Goal: Task Accomplishment & Management: Complete application form

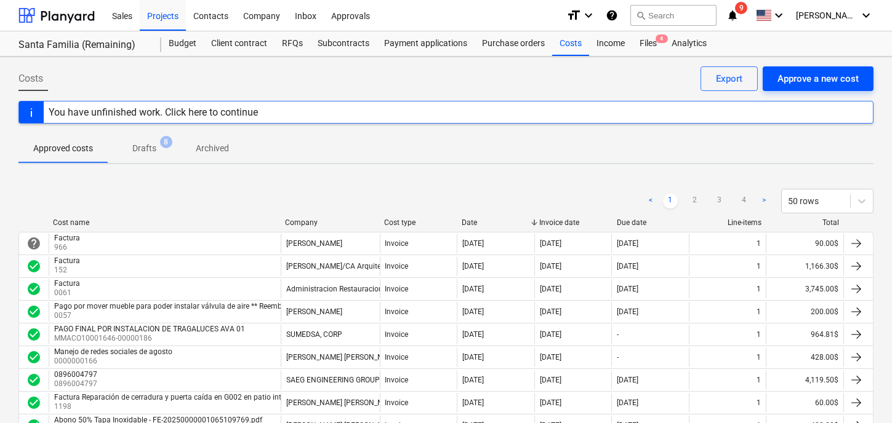
click at [805, 76] on div "Approve a new cost" at bounding box center [817, 79] width 81 height 16
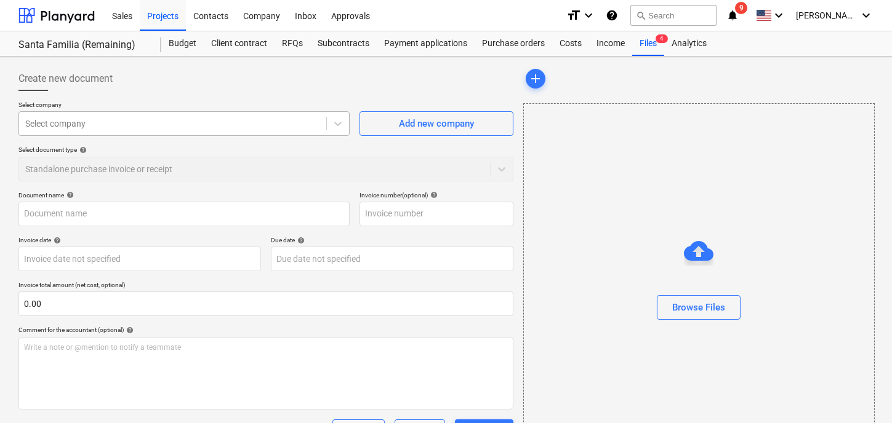
click at [86, 115] on div "Select company" at bounding box center [172, 123] width 307 height 17
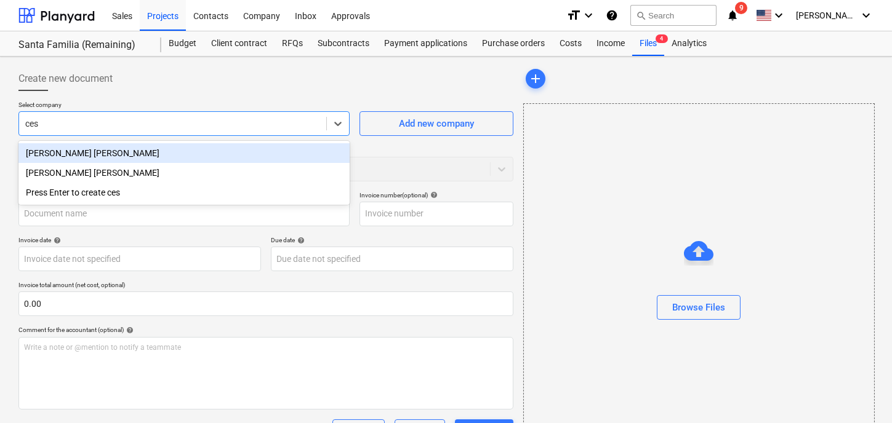
type input "cesa"
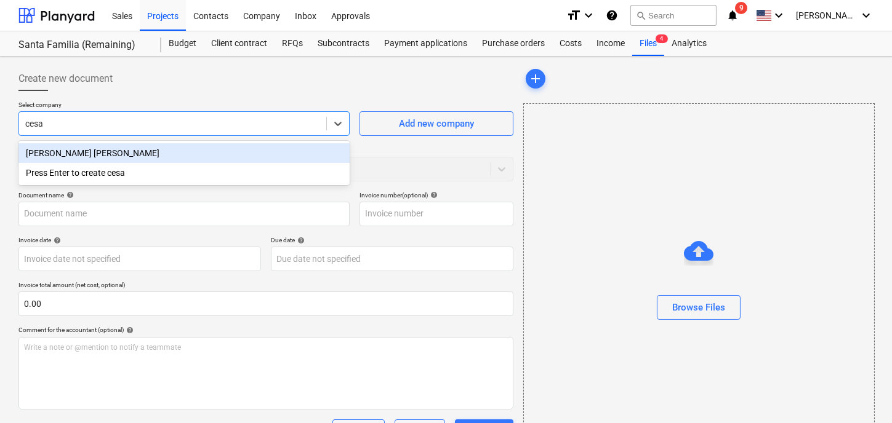
click at [102, 151] on div "[PERSON_NAME] [PERSON_NAME]" at bounding box center [183, 153] width 331 height 20
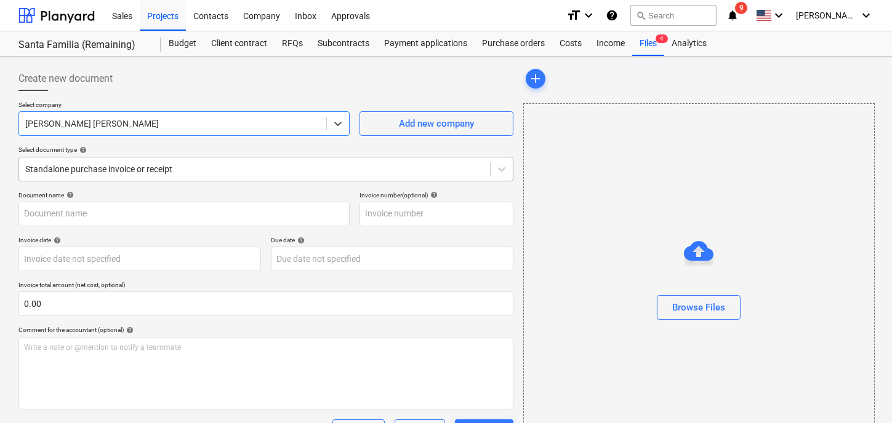
click at [170, 170] on div at bounding box center [254, 169] width 458 height 12
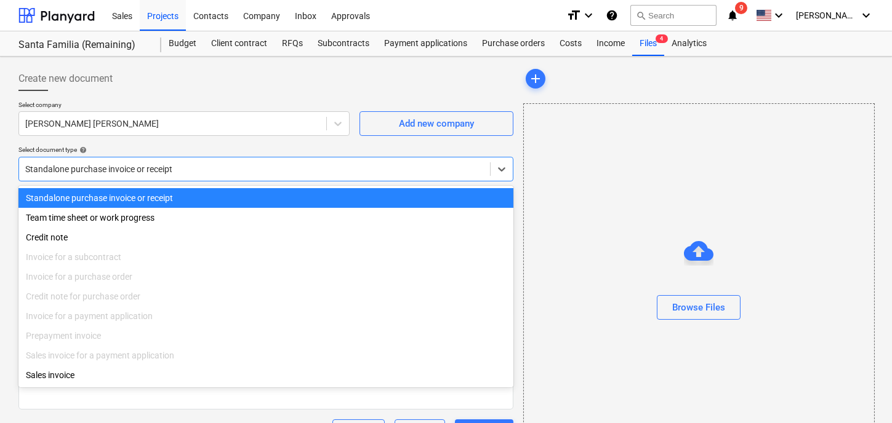
click at [176, 193] on div "Standalone purchase invoice or receipt" at bounding box center [265, 198] width 495 height 20
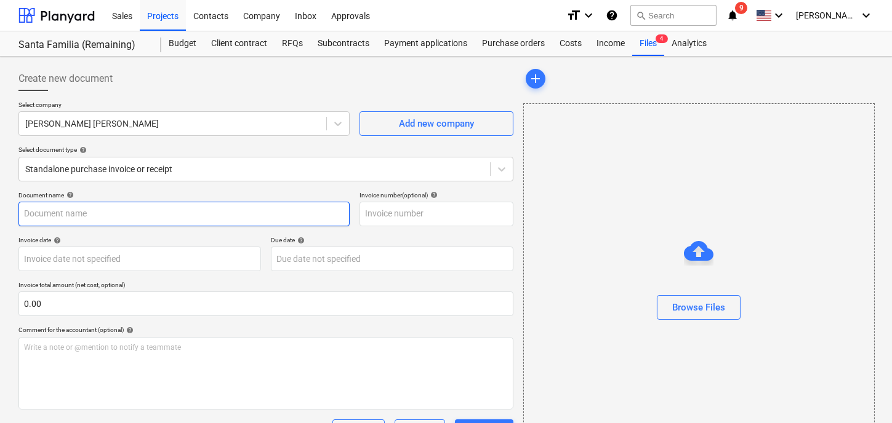
click at [166, 210] on input "text" at bounding box center [183, 214] width 331 height 25
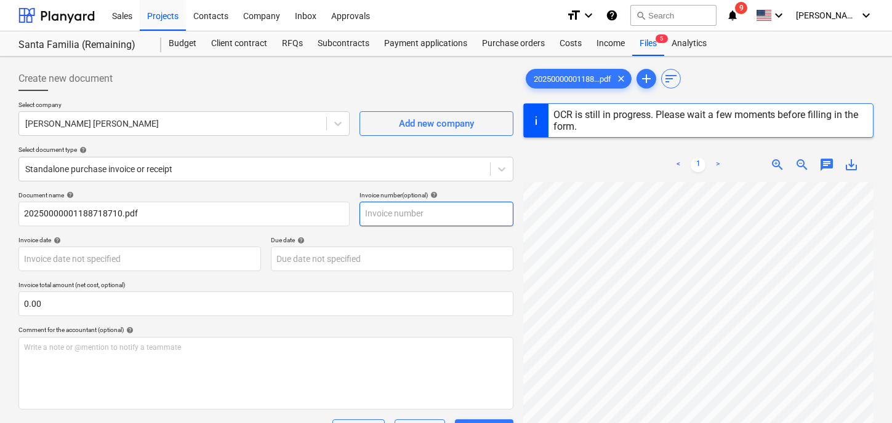
type input "1"
click at [407, 213] on input "1" at bounding box center [436, 214] width 154 height 25
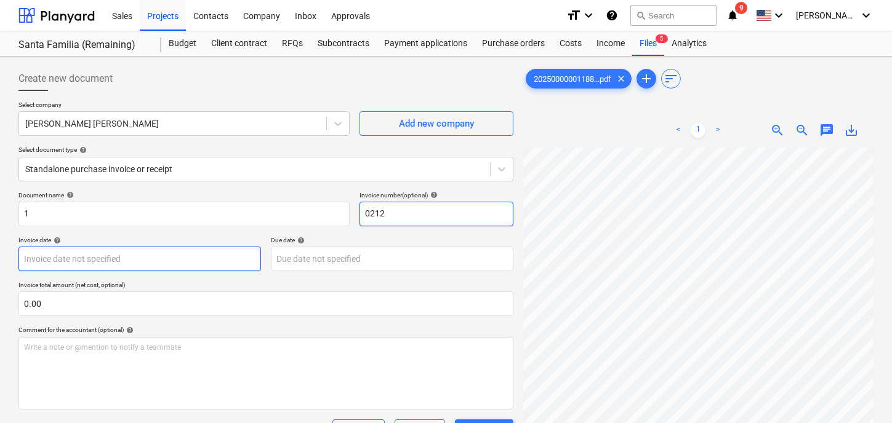
type input "0212"
click at [73, 262] on body "Sales Projects Contacts Company Inbox Approvals format_size keyboard_arrow_down…" at bounding box center [446, 211] width 892 height 423
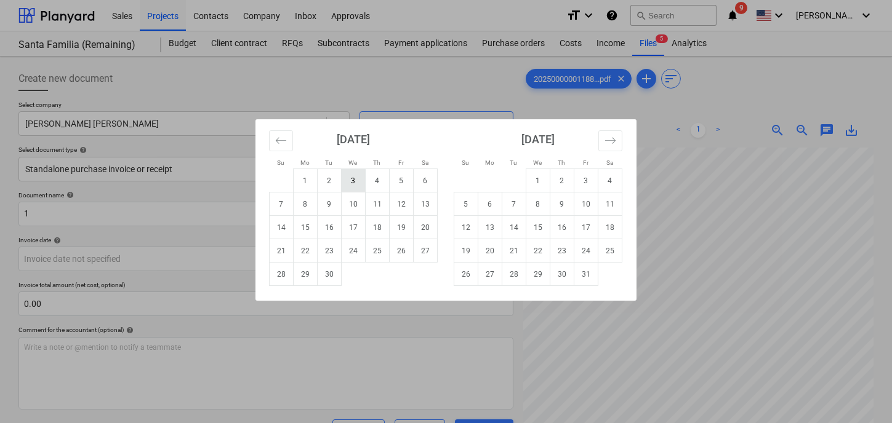
click at [353, 184] on td "3" at bounding box center [354, 180] width 24 height 23
type input "[DATE]"
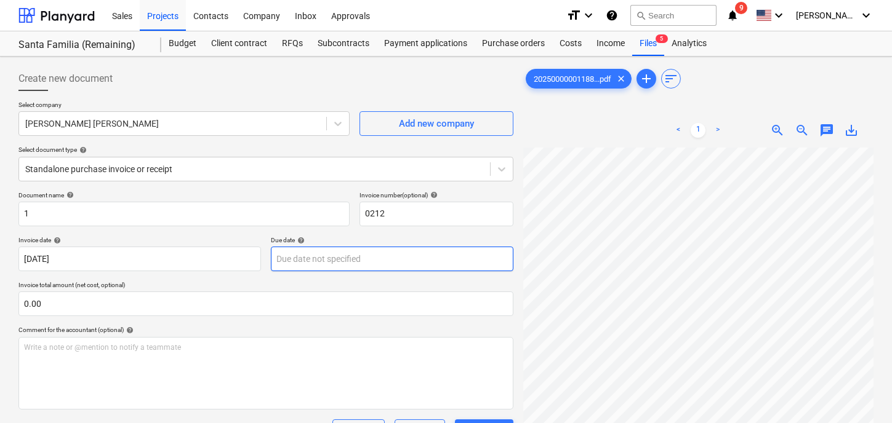
click at [305, 262] on body "Sales Projects Contacts Company Inbox Approvals format_size keyboard_arrow_down…" at bounding box center [446, 211] width 892 height 423
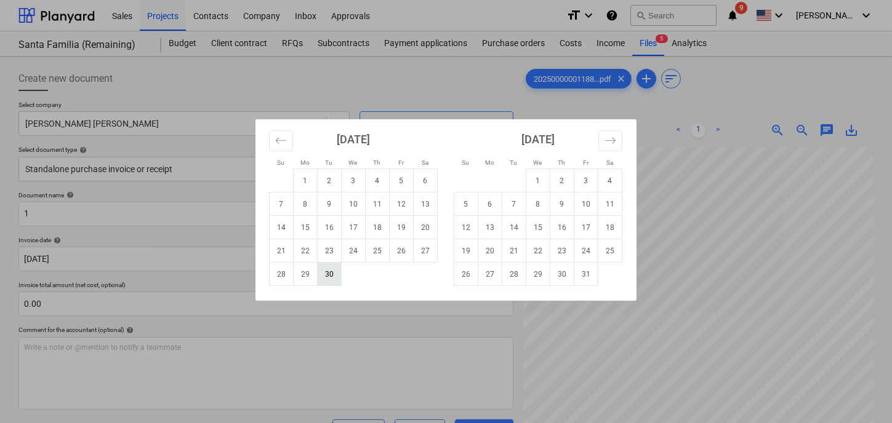
click at [335, 274] on td "30" at bounding box center [330, 274] width 24 height 23
type input "[DATE]"
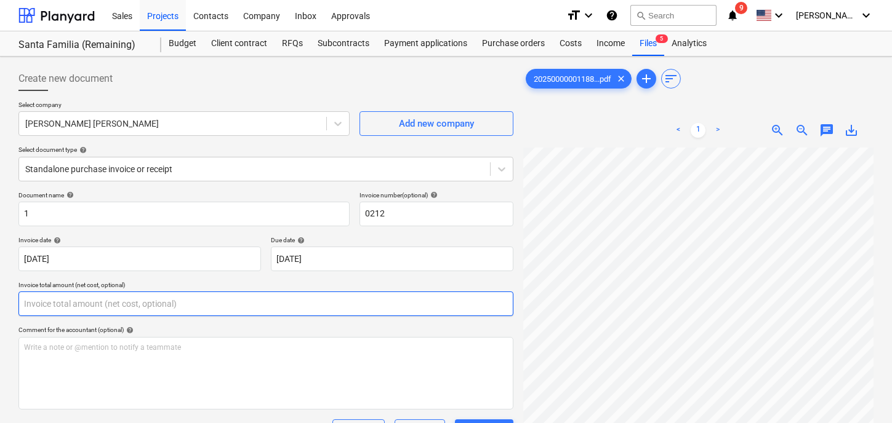
click at [91, 308] on input "text" at bounding box center [265, 304] width 495 height 25
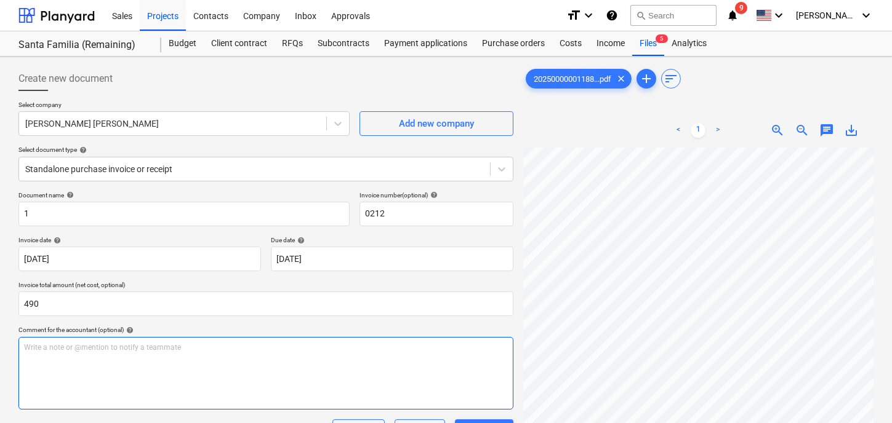
type input "490.00"
click at [49, 373] on div "Write a note or @mention to notify a teammate [PERSON_NAME]" at bounding box center [265, 373] width 495 height 73
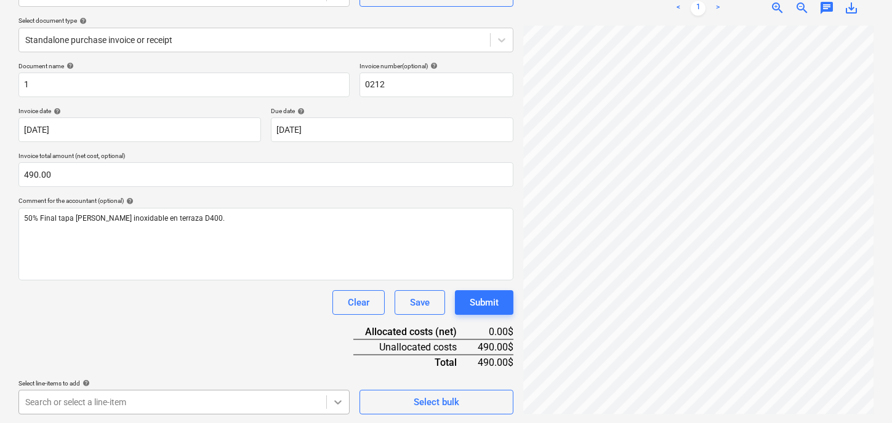
scroll to position [310, 0]
click at [330, 293] on body "Sales Projects Contacts Company Inbox Approvals format_size keyboard_arrow_down…" at bounding box center [446, 81] width 892 height 423
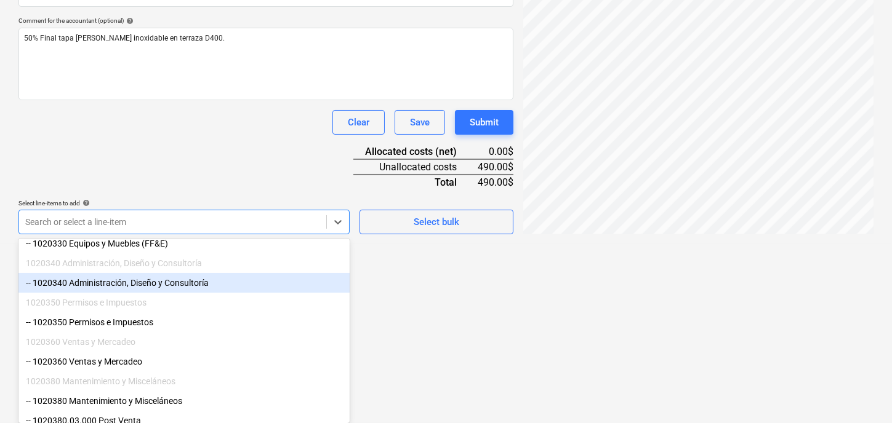
scroll to position [106, 0]
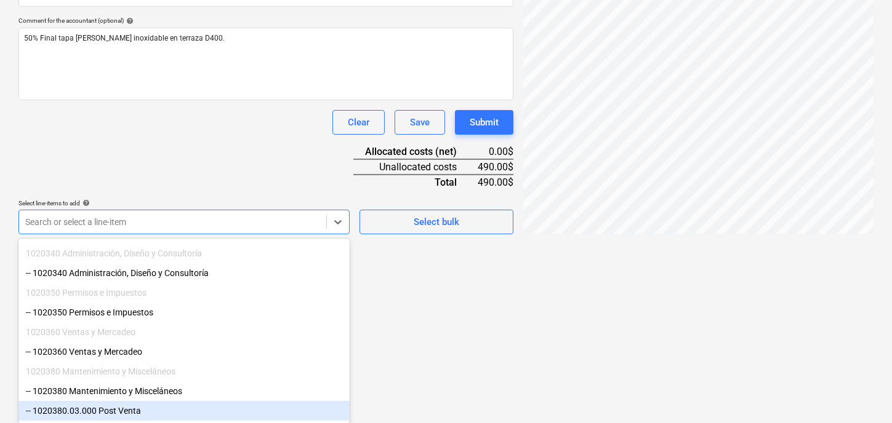
click at [135, 409] on div "-- 1020380.03.000 Post Venta" at bounding box center [183, 411] width 331 height 20
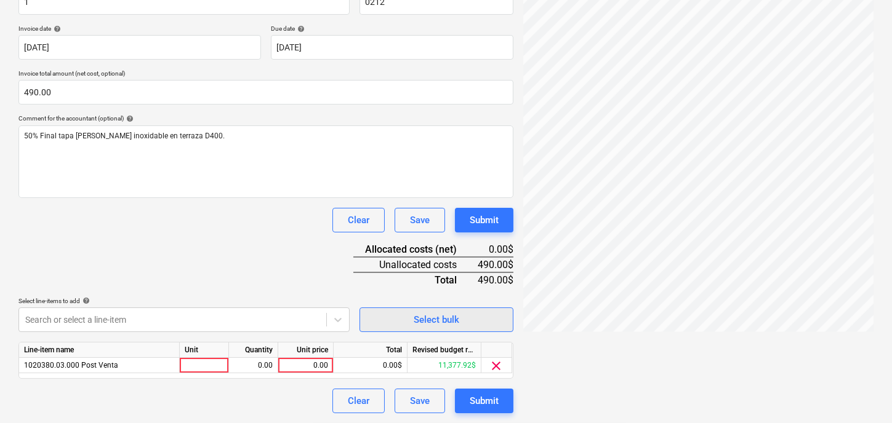
scroll to position [211, 0]
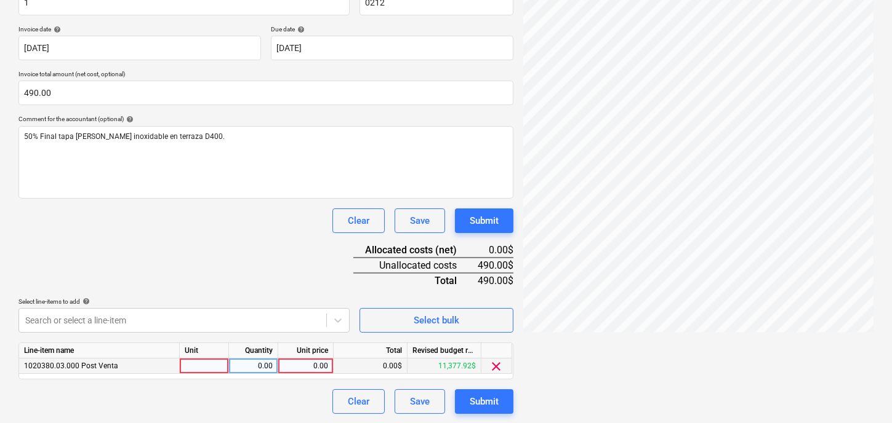
click at [199, 366] on div at bounding box center [204, 366] width 49 height 15
type input "1"
click at [259, 366] on div "0.00" at bounding box center [253, 366] width 39 height 15
type input "1"
click at [297, 364] on div "0.00" at bounding box center [305, 366] width 45 height 15
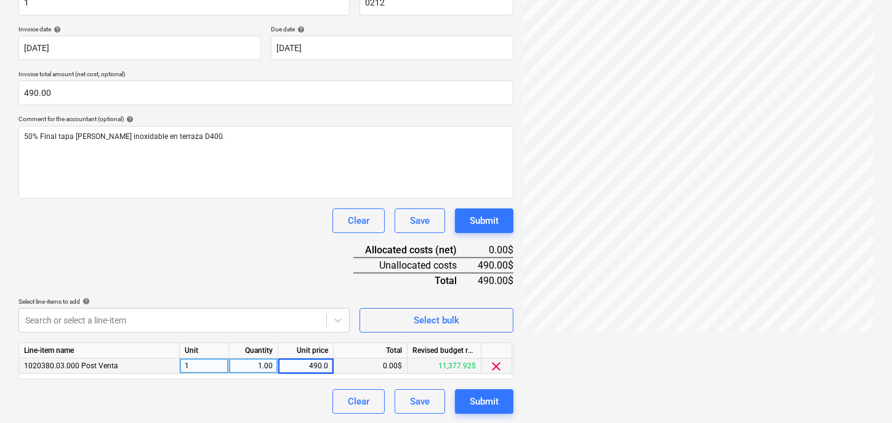
type input "490.00"
click at [295, 399] on div "Clear Save Submit" at bounding box center [265, 402] width 495 height 25
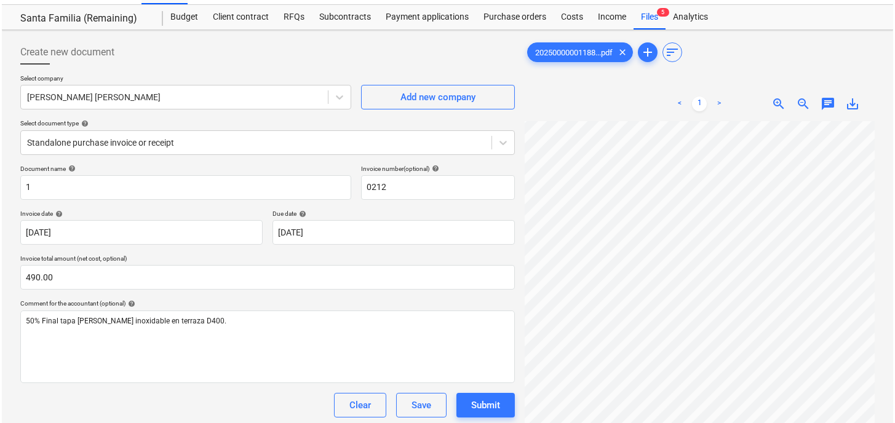
scroll to position [107, 0]
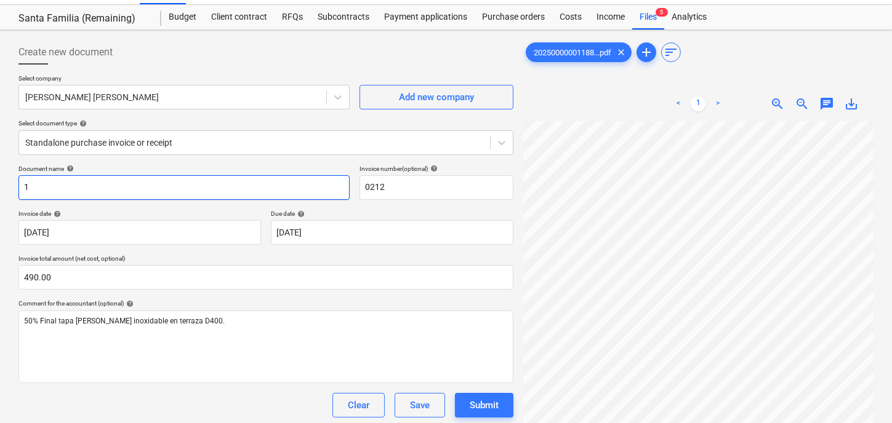
click at [52, 188] on input "1" at bounding box center [183, 187] width 331 height 25
type input "Factura"
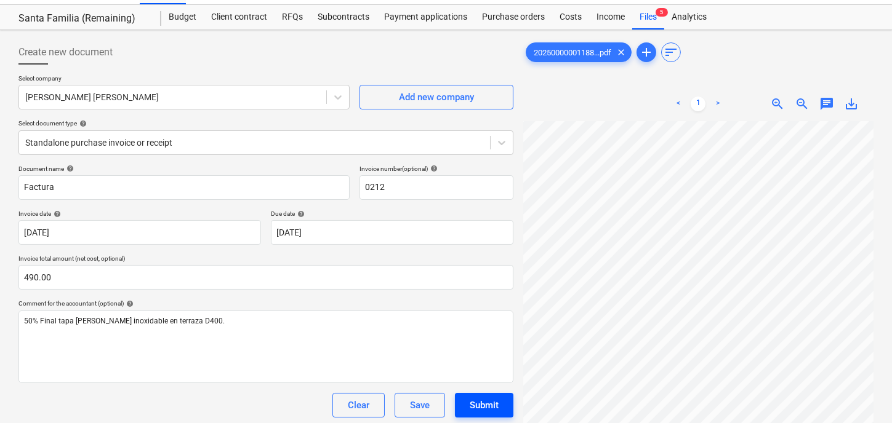
click at [500, 409] on button "Submit" at bounding box center [484, 405] width 58 height 25
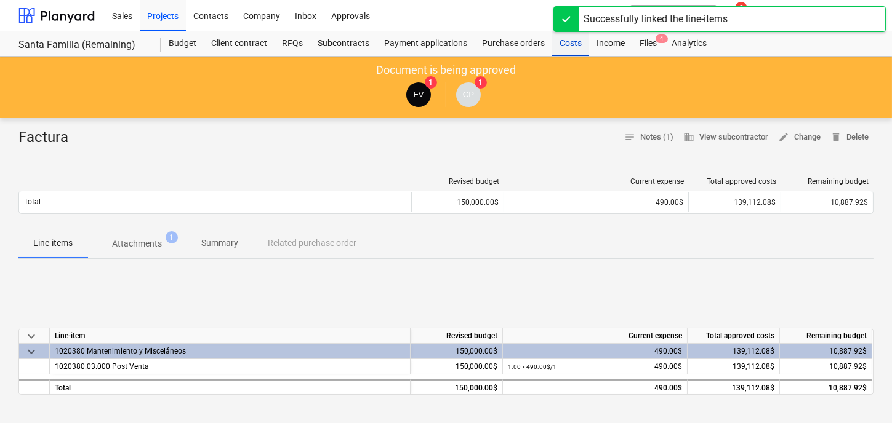
drag, startPoint x: 563, startPoint y: 45, endPoint x: 560, endPoint y: 55, distance: 10.3
click at [563, 45] on div "Costs" at bounding box center [570, 43] width 37 height 25
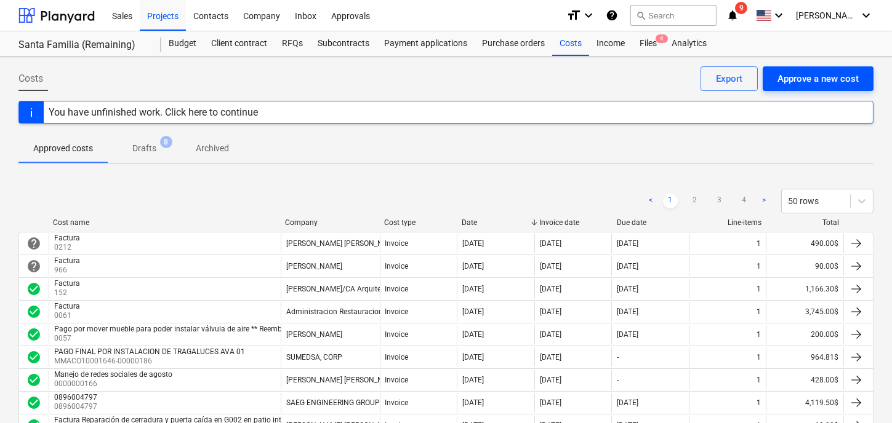
click at [832, 80] on div "Approve a new cost" at bounding box center [817, 79] width 81 height 16
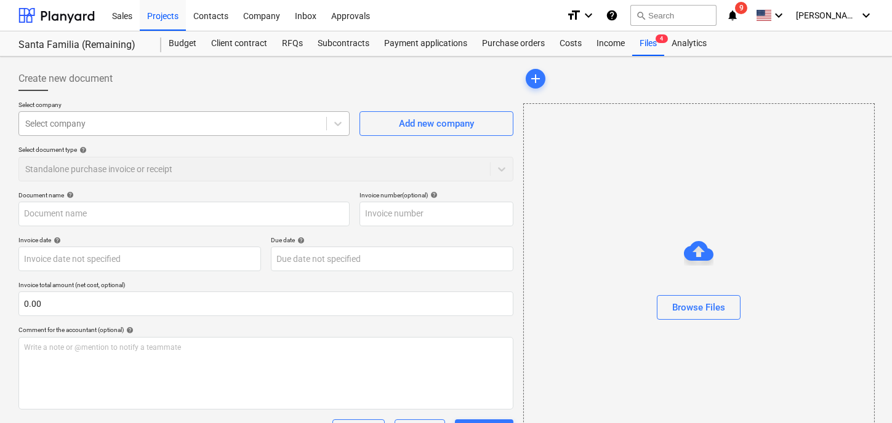
click at [79, 122] on div at bounding box center [172, 124] width 295 height 12
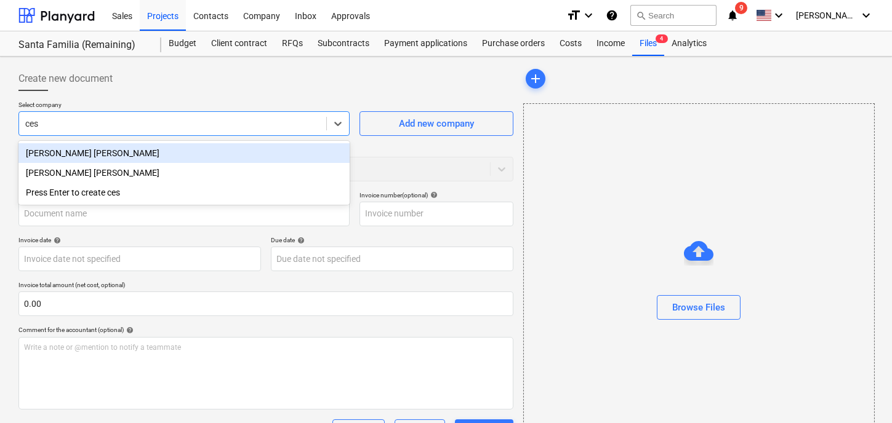
type input "cesa"
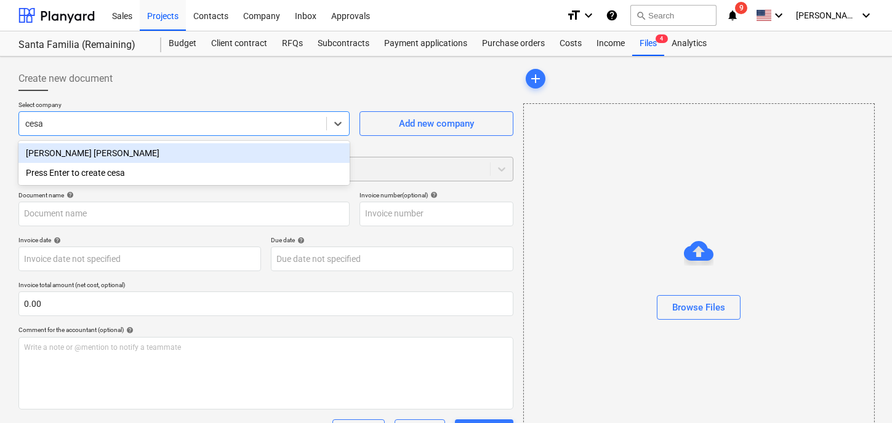
drag, startPoint x: 106, startPoint y: 151, endPoint x: 199, endPoint y: 158, distance: 92.5
click at [108, 151] on div "[PERSON_NAME] [PERSON_NAME]" at bounding box center [183, 153] width 331 height 20
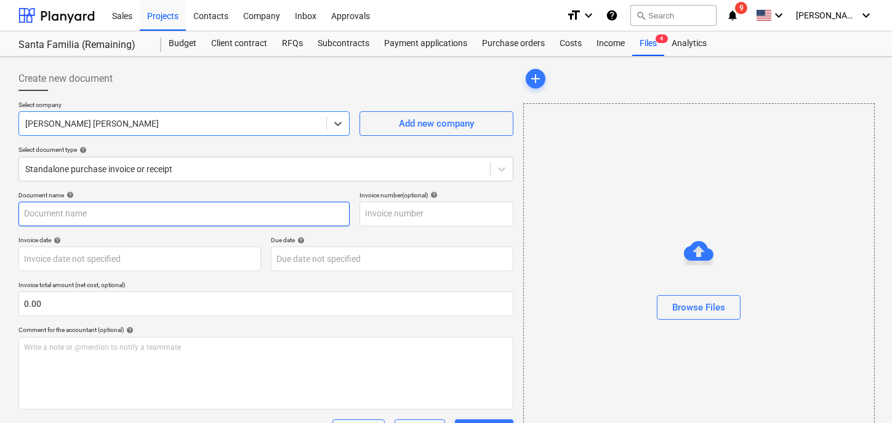
click at [108, 210] on input "text" at bounding box center [183, 214] width 331 height 25
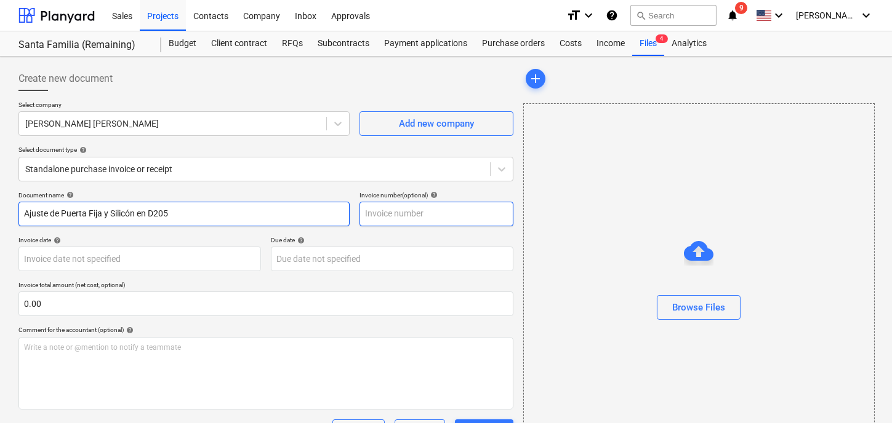
type input "Ajuste de Puerta Fija y Silicón en D205"
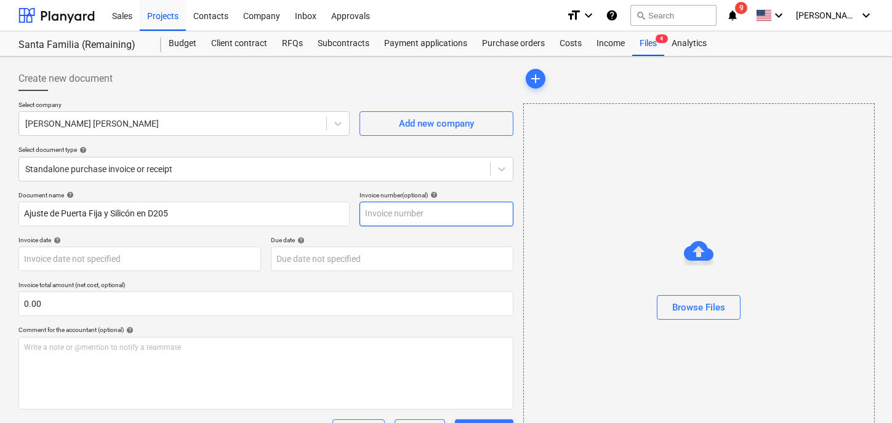
click at [412, 214] on input "text" at bounding box center [436, 214] width 154 height 25
type input "0213"
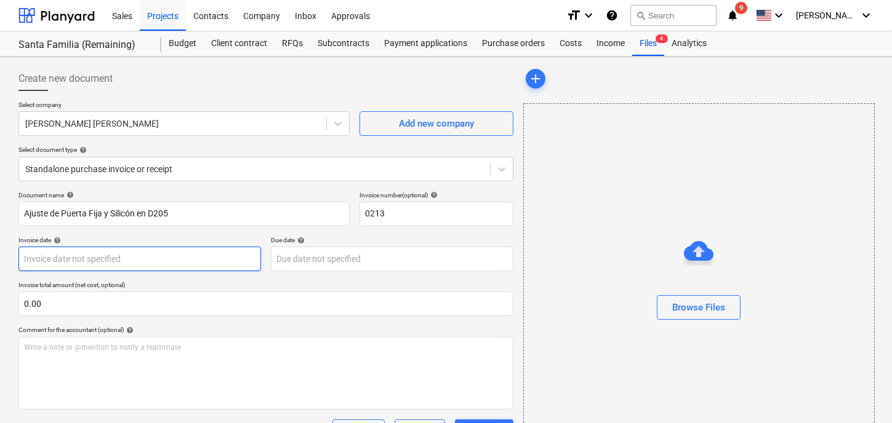
click at [96, 261] on body "Sales Projects Contacts Company Inbox Approvals format_size keyboard_arrow_down…" at bounding box center [446, 211] width 892 height 423
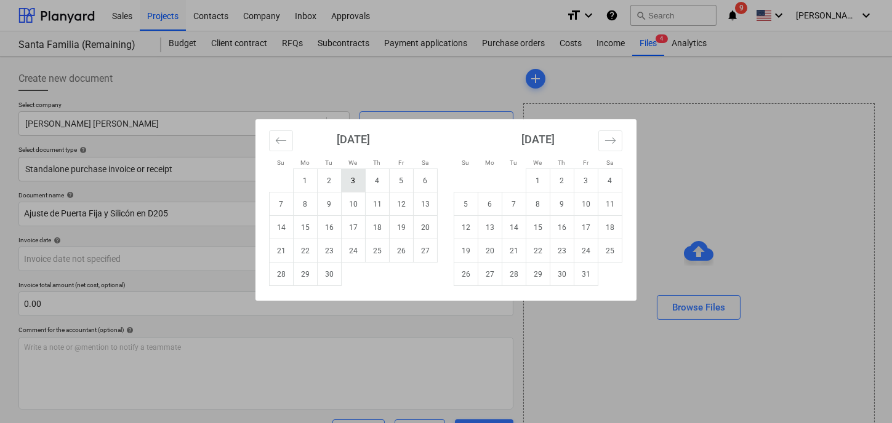
click at [350, 186] on td "3" at bounding box center [354, 180] width 24 height 23
type input "[DATE]"
click at [316, 255] on body "Sales Projects Contacts Company Inbox Approvals format_size keyboard_arrow_down…" at bounding box center [446, 211] width 892 height 423
click at [332, 276] on td "30" at bounding box center [330, 274] width 24 height 23
type input "[DATE]"
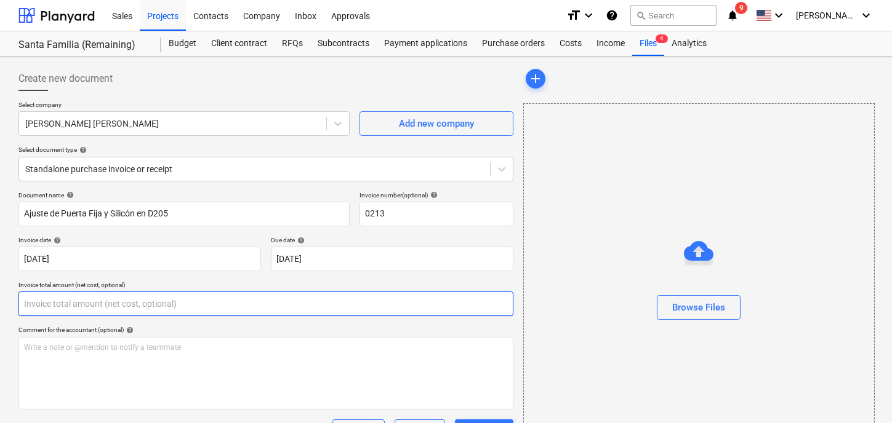
click at [84, 310] on input "text" at bounding box center [265, 304] width 495 height 25
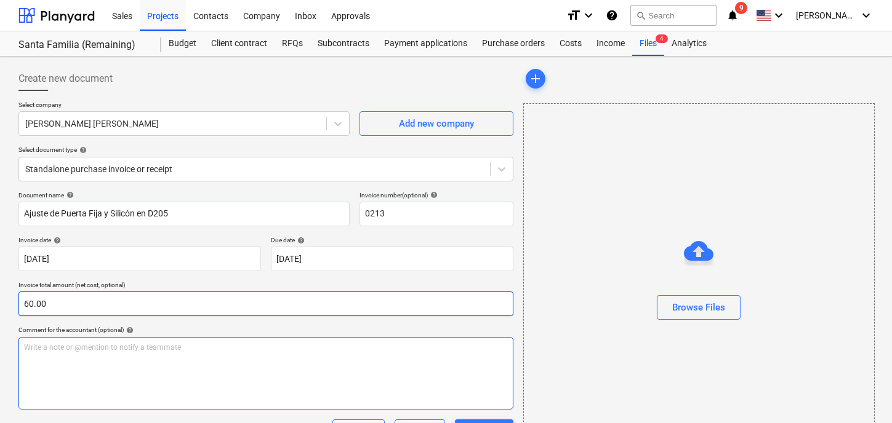
type input "60.00"
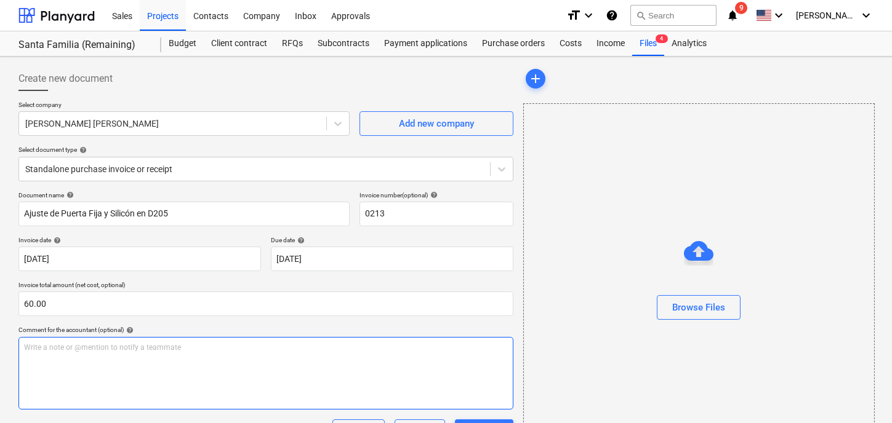
click at [95, 366] on div "Write a note or @mention to notify a teammate [PERSON_NAME]" at bounding box center [265, 373] width 495 height 73
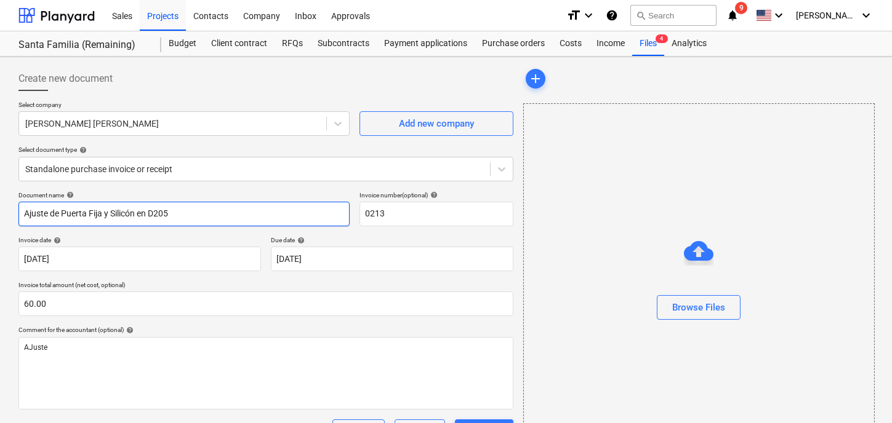
drag, startPoint x: 173, startPoint y: 210, endPoint x: -249, endPoint y: 219, distance: 421.6
click at [0, 219] on html "Sales Projects Contacts Company Inbox Approvals format_size keyboard_arrow_down…" at bounding box center [446, 211] width 892 height 423
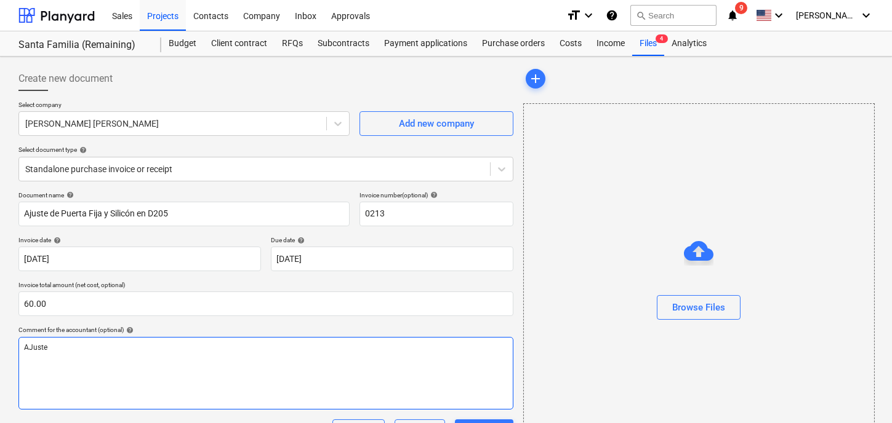
click at [113, 365] on div "AJuste" at bounding box center [265, 373] width 495 height 73
drag, startPoint x: 73, startPoint y: 350, endPoint x: -57, endPoint y: 351, distance: 129.8
click at [0, 351] on html "Sales Projects Contacts Company Inbox Approvals format_size keyboard_arrow_down…" at bounding box center [446, 211] width 892 height 423
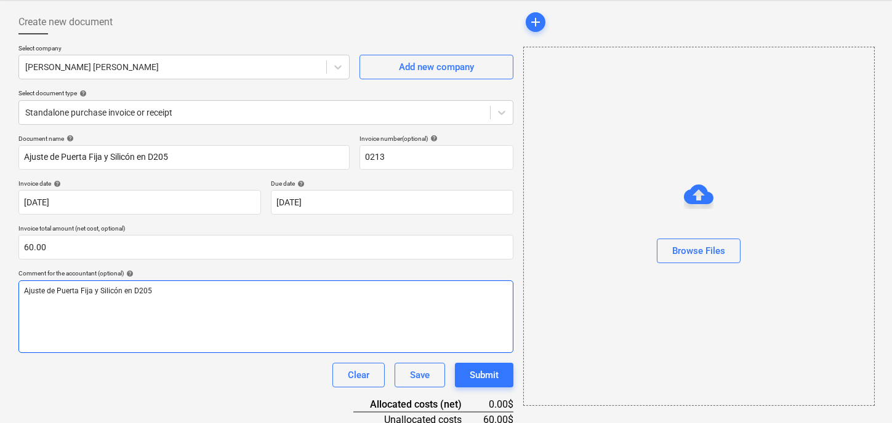
scroll to position [129, 0]
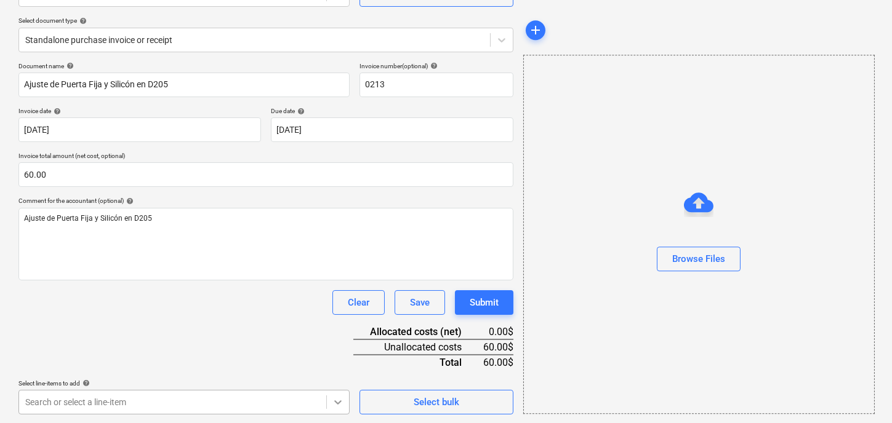
click at [345, 294] on body "Sales Projects Contacts Company Inbox Approvals format_size keyboard_arrow_down…" at bounding box center [446, 82] width 892 height 423
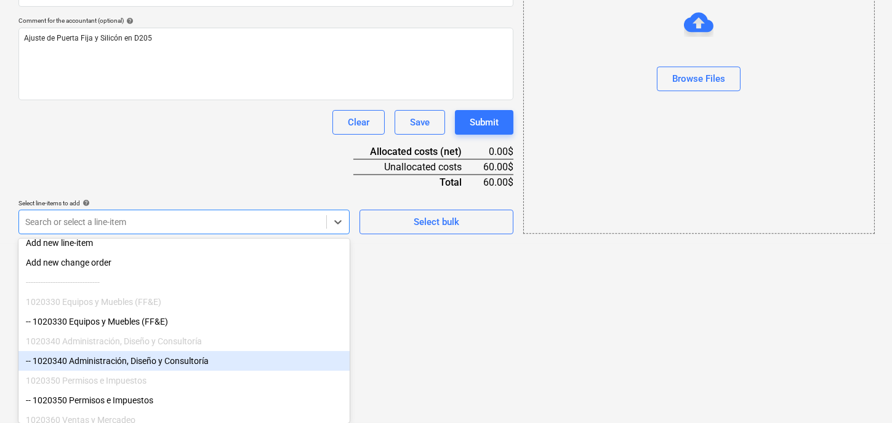
scroll to position [106, 0]
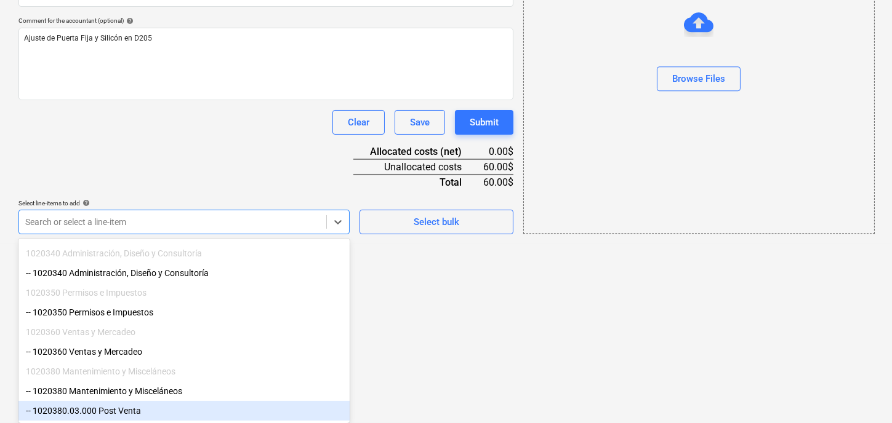
click at [169, 407] on div "-- 1020380.03.000 Post Venta" at bounding box center [183, 411] width 331 height 20
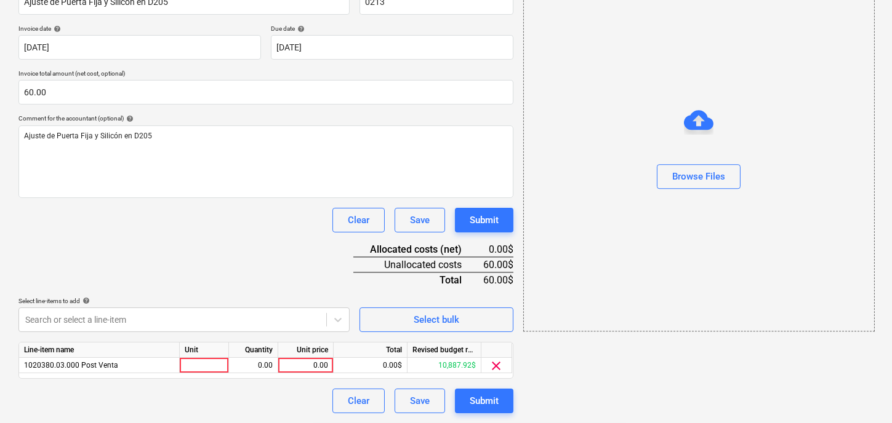
scroll to position [211, 0]
drag, startPoint x: 426, startPoint y: 369, endPoint x: 345, endPoint y: 332, distance: 89.2
click at [425, 212] on html "Sales Projects Contacts Company Inbox Approvals format_size keyboard_arrow_down…" at bounding box center [446, 0] width 892 height 423
click at [210, 370] on div at bounding box center [204, 366] width 49 height 15
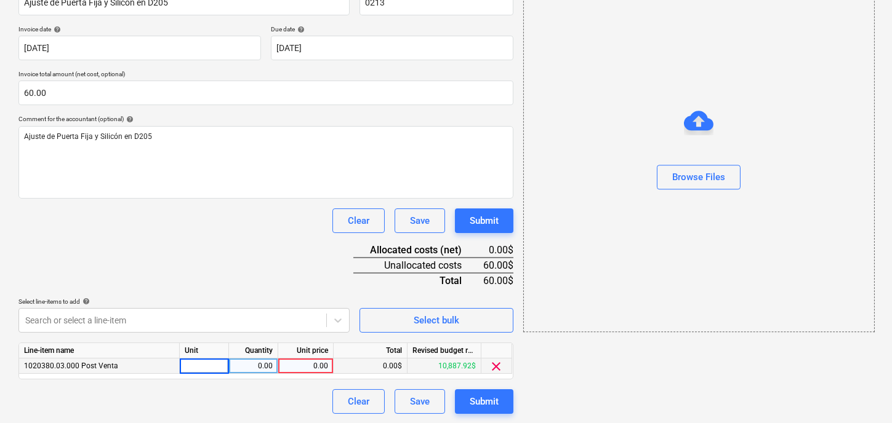
type input "1"
click at [262, 362] on div "0.00" at bounding box center [253, 366] width 39 height 15
click at [314, 363] on div "0.00" at bounding box center [305, 366] width 45 height 15
type input "60.00"
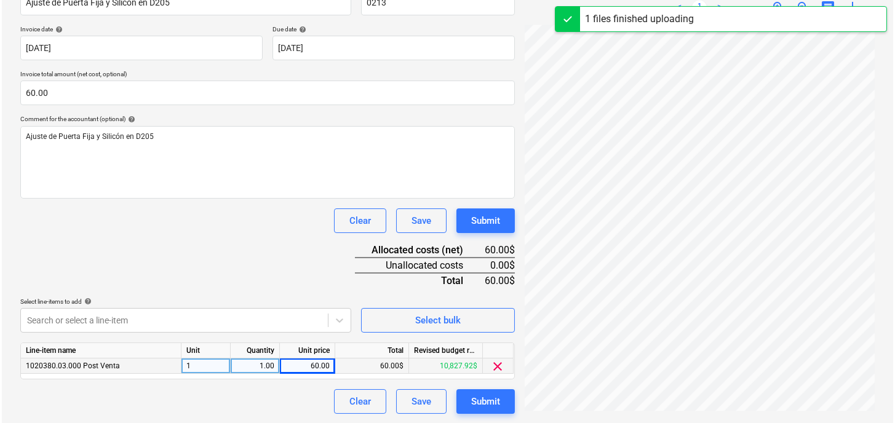
scroll to position [106, 33]
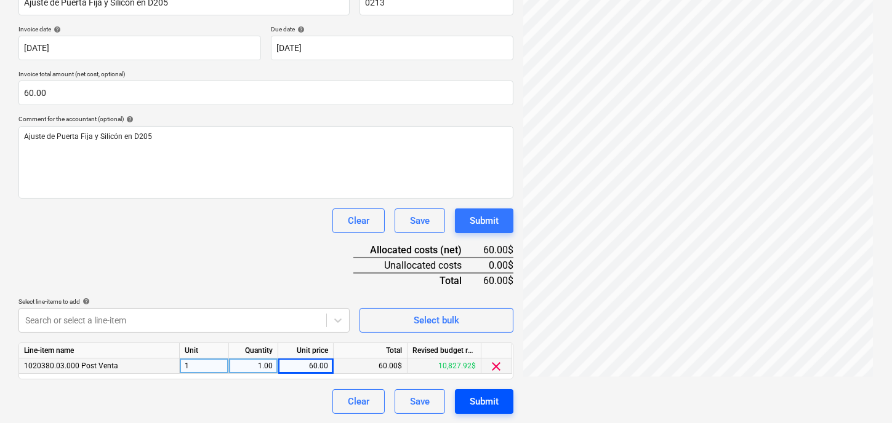
click at [480, 400] on div "Submit" at bounding box center [484, 402] width 29 height 16
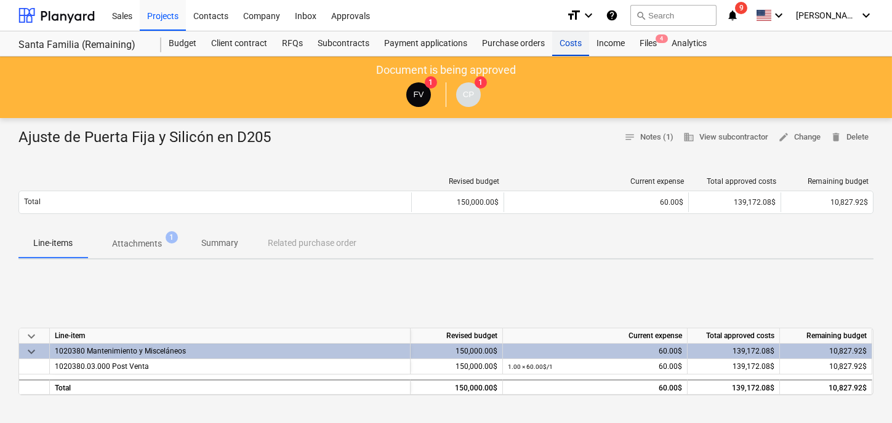
drag, startPoint x: 563, startPoint y: 44, endPoint x: 562, endPoint y: 55, distance: 10.5
click at [563, 44] on div "Costs" at bounding box center [570, 43] width 37 height 25
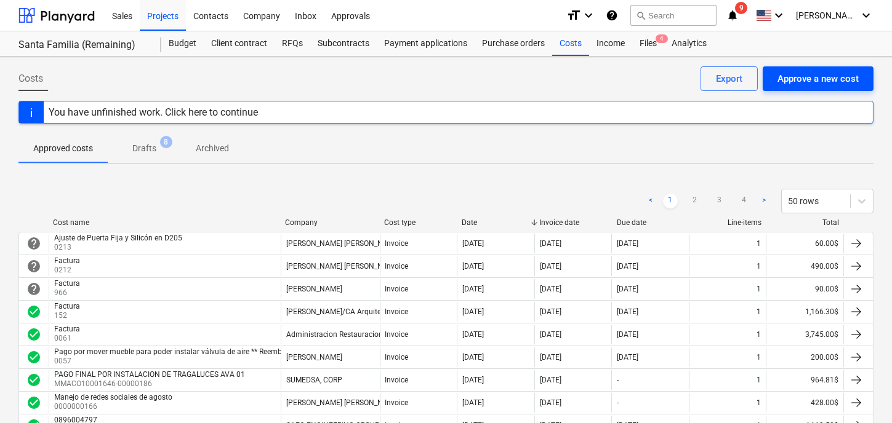
click at [809, 81] on div "Approve a new cost" at bounding box center [817, 79] width 81 height 16
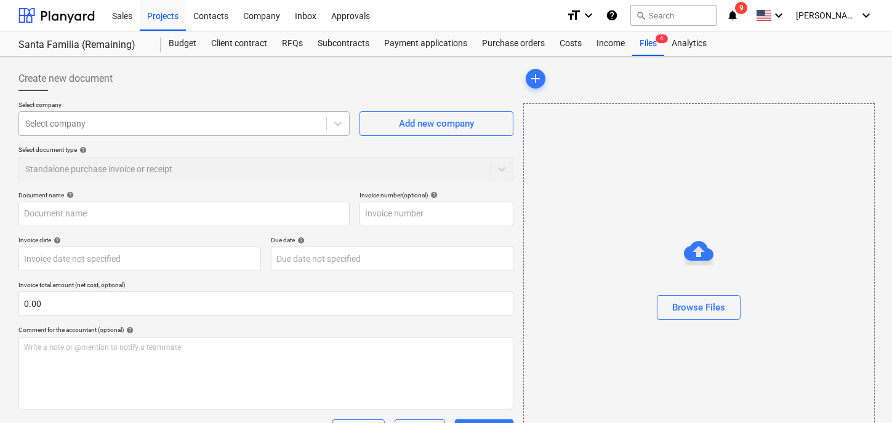
click at [143, 121] on div at bounding box center [172, 124] width 295 height 12
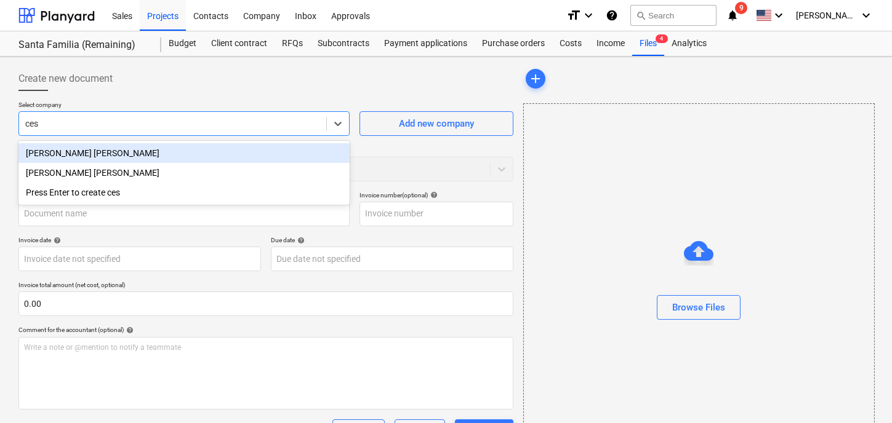
type input "cesa"
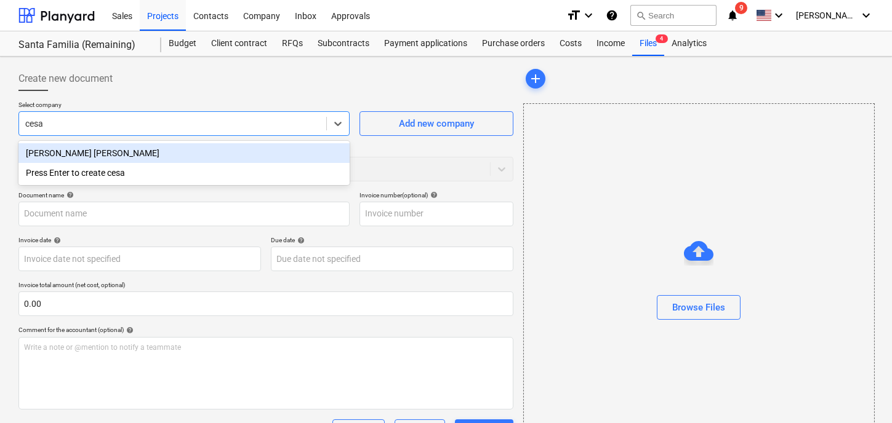
click at [147, 156] on div "[PERSON_NAME] [PERSON_NAME]" at bounding box center [183, 153] width 331 height 20
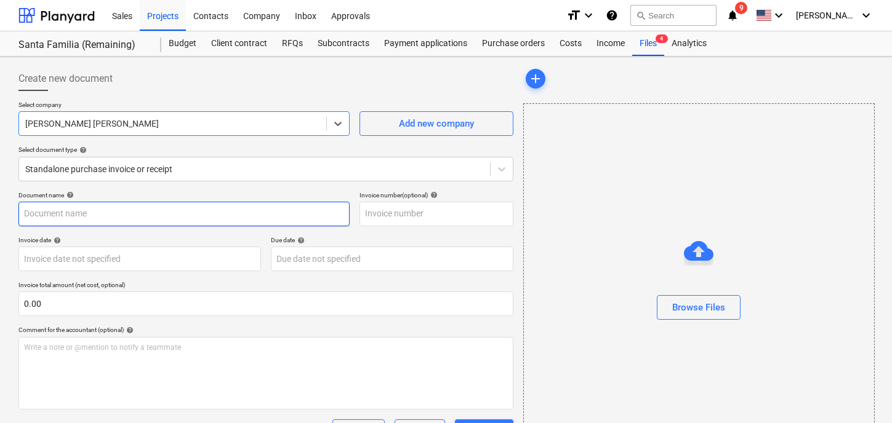
click at [106, 210] on input "text" at bounding box center [183, 214] width 331 height 25
type input "Reparación de Goma Casa 5ta"
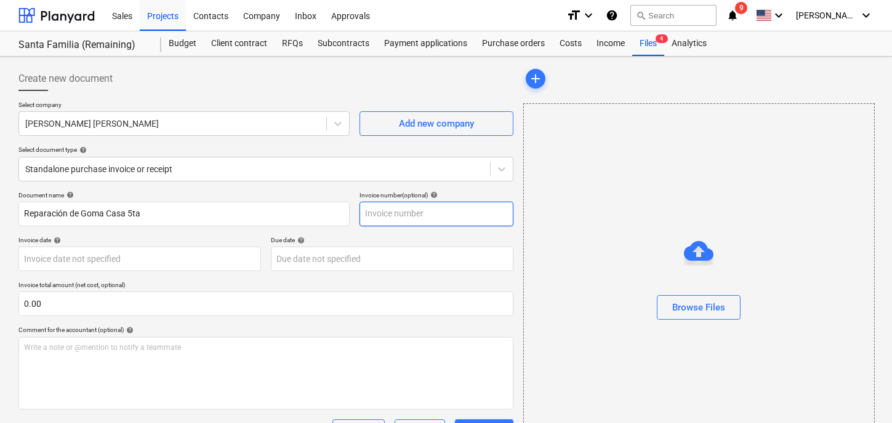
click at [442, 215] on input "text" at bounding box center [436, 214] width 154 height 25
type input "0124"
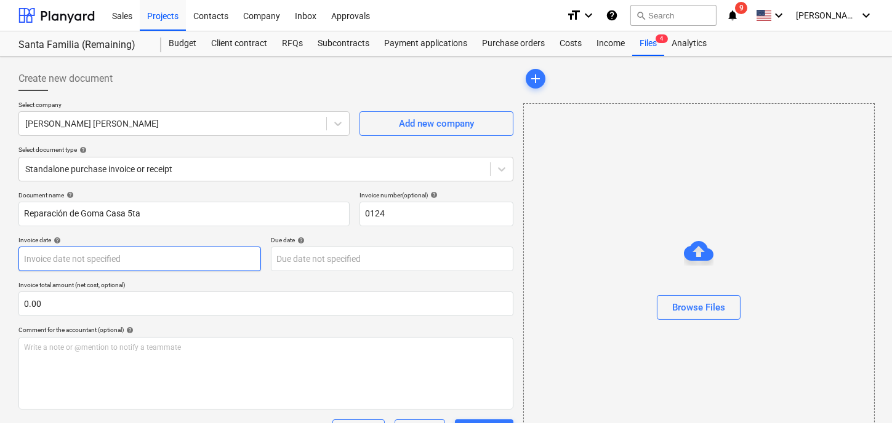
click at [84, 271] on body "Sales Projects Contacts Company Inbox Approvals format_size keyboard_arrow_down…" at bounding box center [446, 211] width 892 height 423
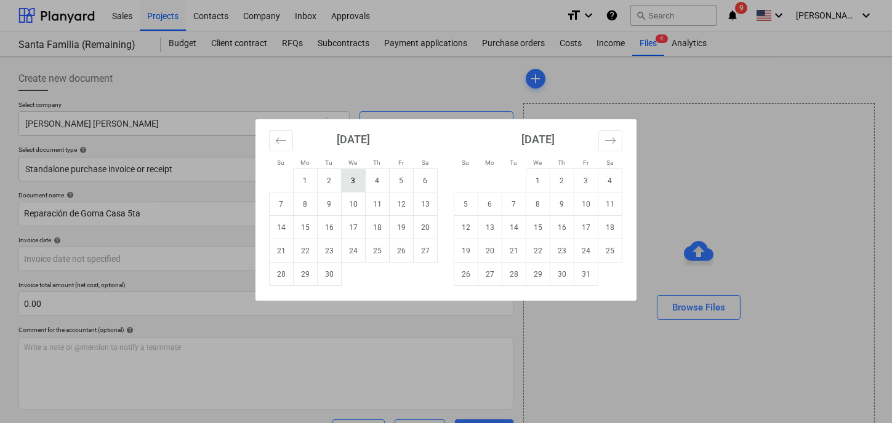
click at [345, 182] on td "3" at bounding box center [354, 180] width 24 height 23
type input "[DATE]"
click at [339, 254] on body "Sales Projects Contacts Company Inbox Approvals format_size keyboard_arrow_down…" at bounding box center [446, 211] width 892 height 423
click at [333, 279] on td "30" at bounding box center [330, 274] width 24 height 23
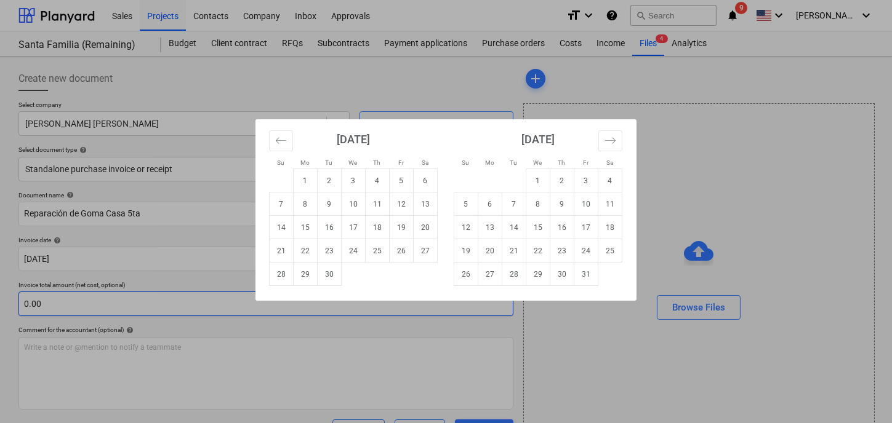
type input "[DATE]"
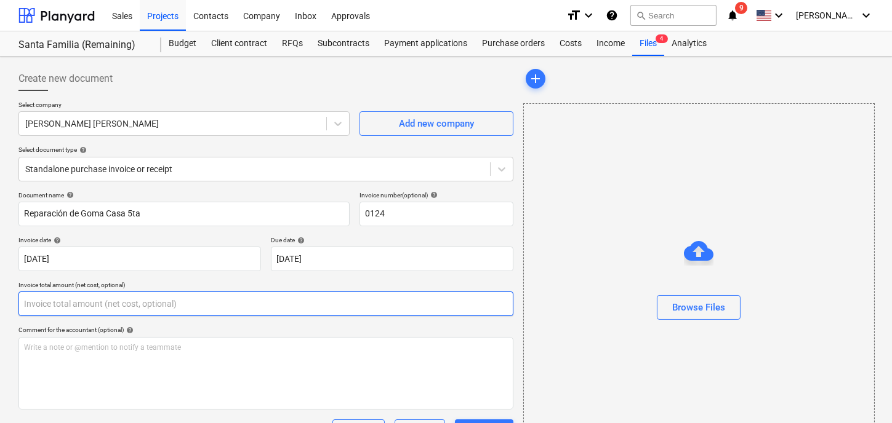
click at [76, 309] on input "text" at bounding box center [265, 304] width 495 height 25
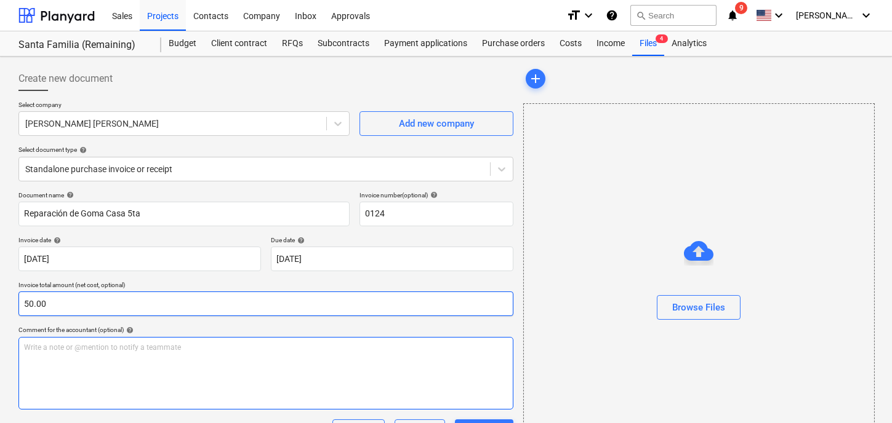
type input "50.00"
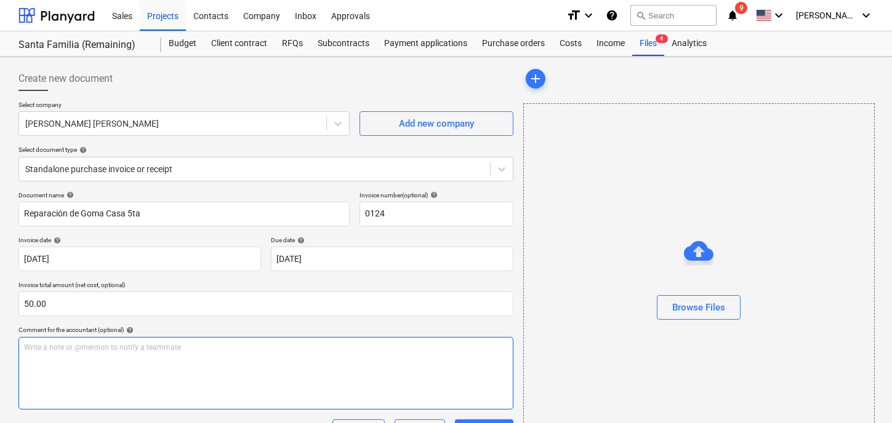
click at [48, 366] on div "Write a note or @mention to notify a teammate [PERSON_NAME]" at bounding box center [265, 373] width 495 height 73
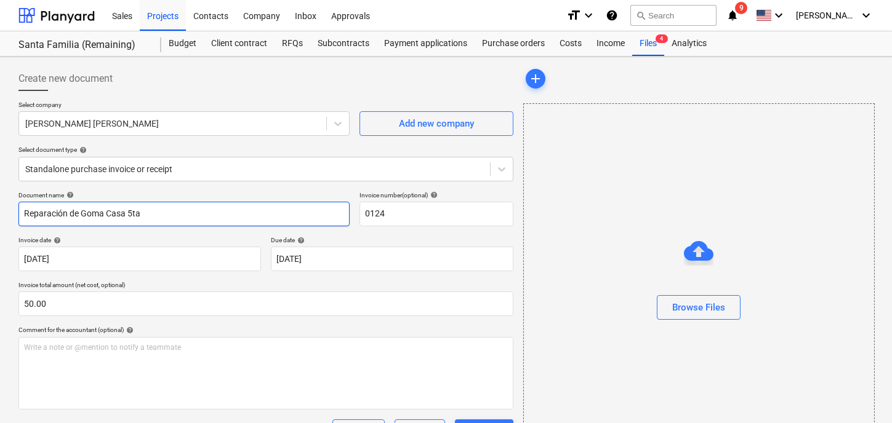
drag, startPoint x: 134, startPoint y: 217, endPoint x: -79, endPoint y: 228, distance: 213.2
click at [0, 228] on html "Sales Projects Contacts Company Inbox Approvals format_size keyboard_arrow_down…" at bounding box center [446, 211] width 892 height 423
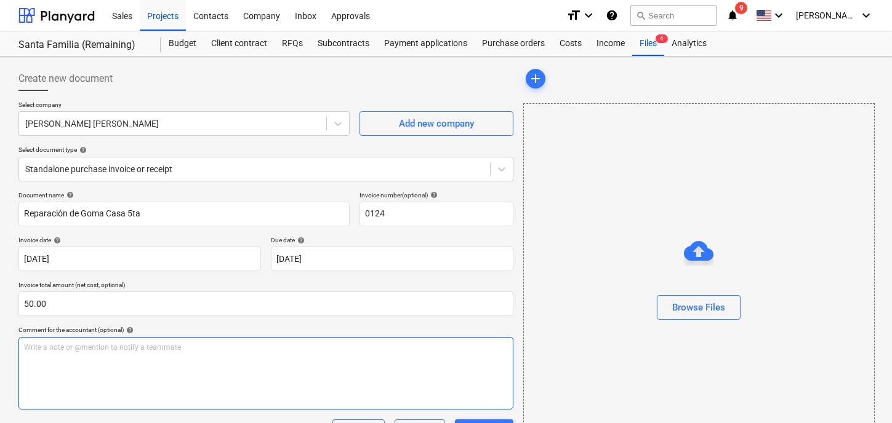
click at [81, 355] on div "Write a note or @mention to notify a teammate [PERSON_NAME]" at bounding box center [265, 373] width 495 height 73
paste div
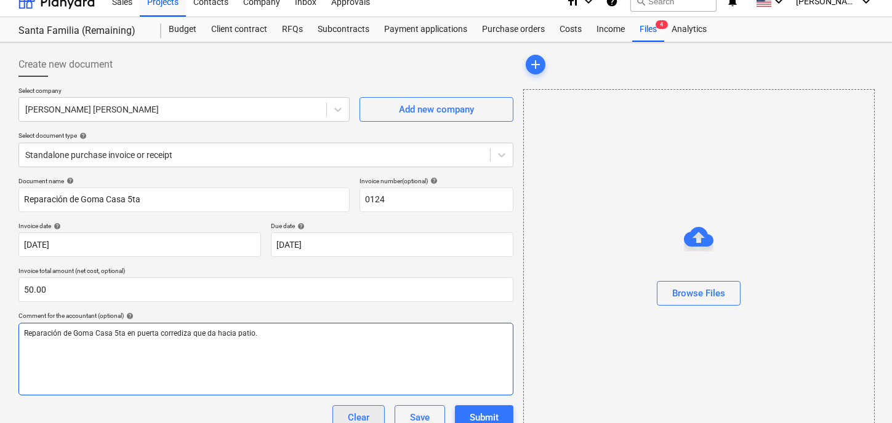
scroll to position [123, 0]
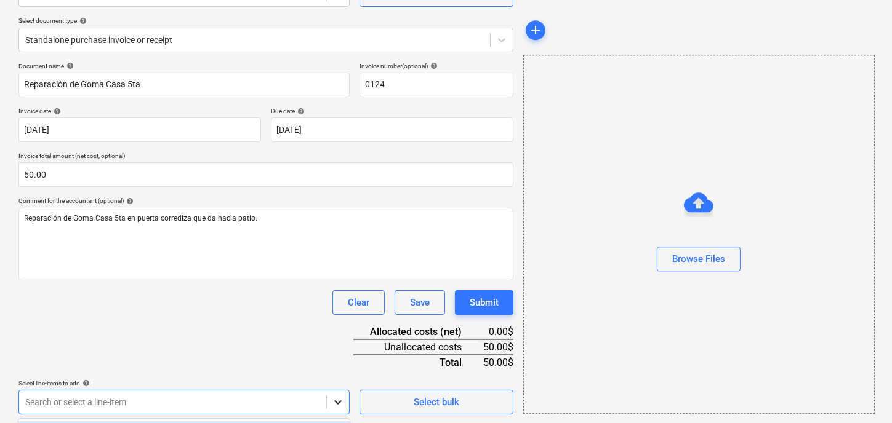
click at [335, 294] on body "Sales Projects Contacts Company Inbox Approvals format_size keyboard_arrow_down…" at bounding box center [446, 82] width 892 height 423
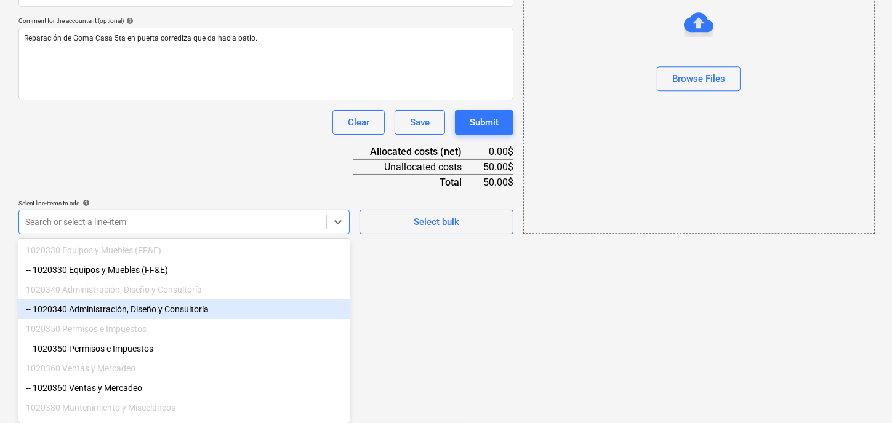
scroll to position [106, 0]
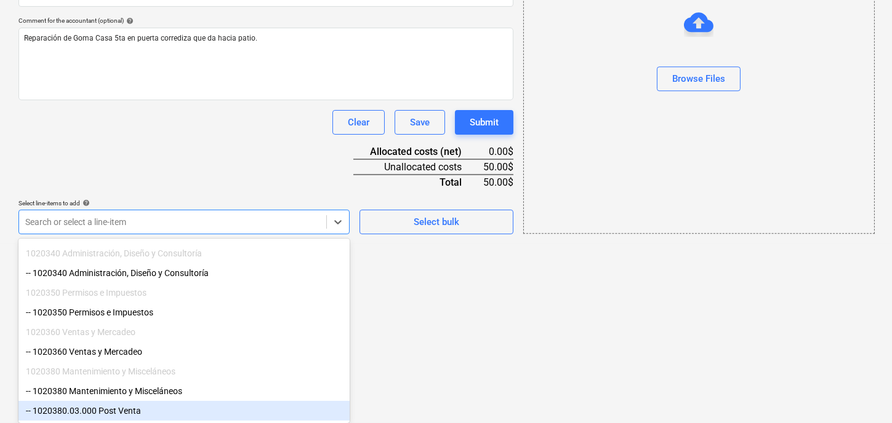
click at [160, 411] on div "-- 1020380.03.000 Post Venta" at bounding box center [183, 411] width 331 height 20
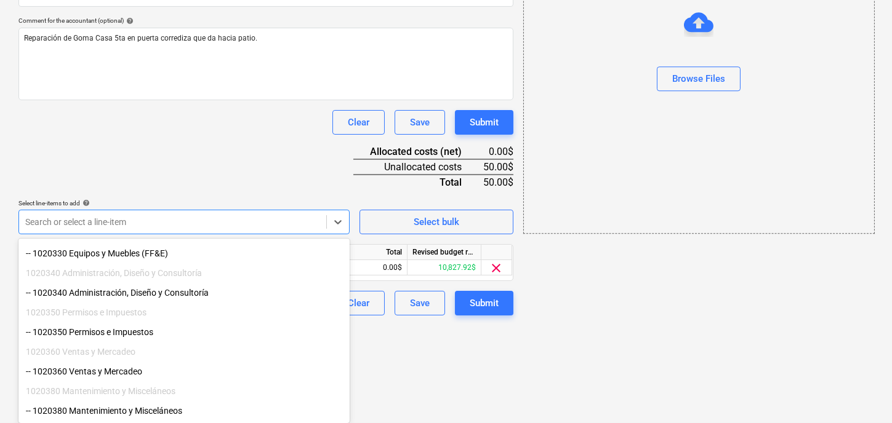
scroll to position [86, 0]
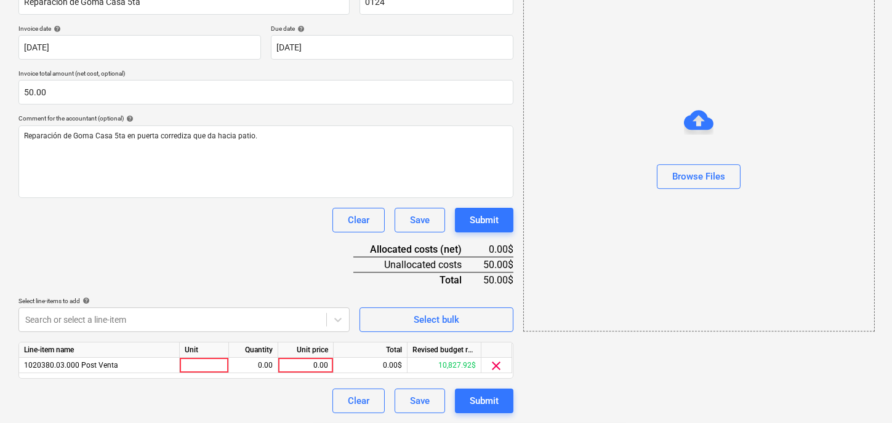
click at [450, 212] on html "Sales Projects Contacts Company Inbox Approvals format_size keyboard_arrow_down…" at bounding box center [446, -1] width 892 height 423
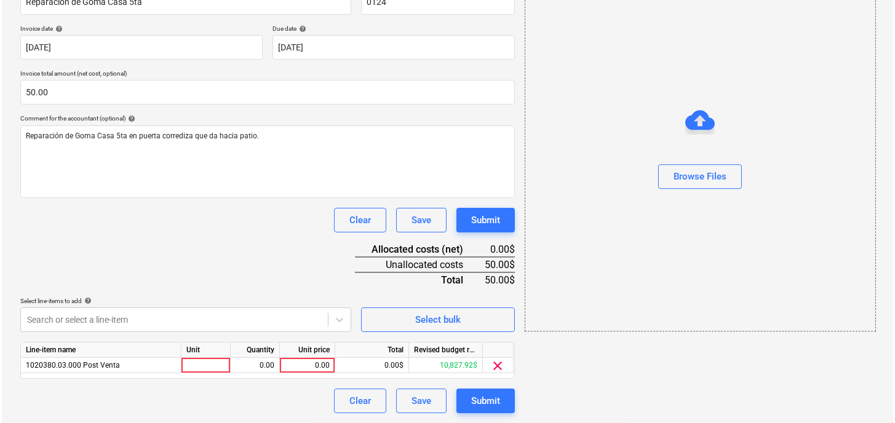
scroll to position [211, 0]
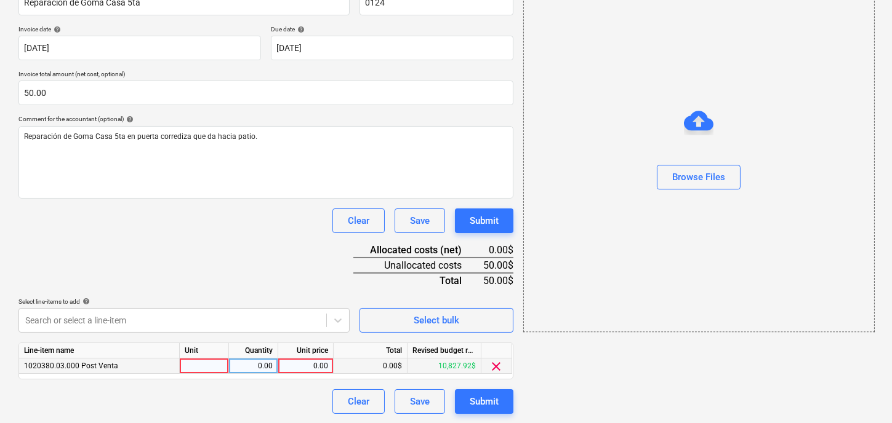
click at [211, 366] on div at bounding box center [204, 366] width 49 height 15
type input "1"
click at [242, 370] on div "0.00" at bounding box center [253, 366] width 39 height 15
click at [301, 367] on div "0.00" at bounding box center [305, 366] width 45 height 15
type input "50.00"
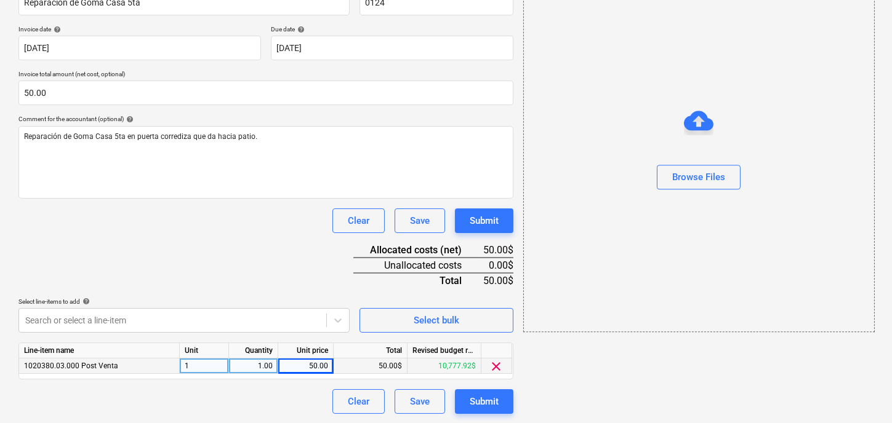
click at [295, 398] on div "Clear Save Submit" at bounding box center [265, 402] width 495 height 25
click at [468, 401] on button "Submit" at bounding box center [484, 402] width 58 height 25
click at [490, 404] on div "Submit" at bounding box center [484, 402] width 29 height 16
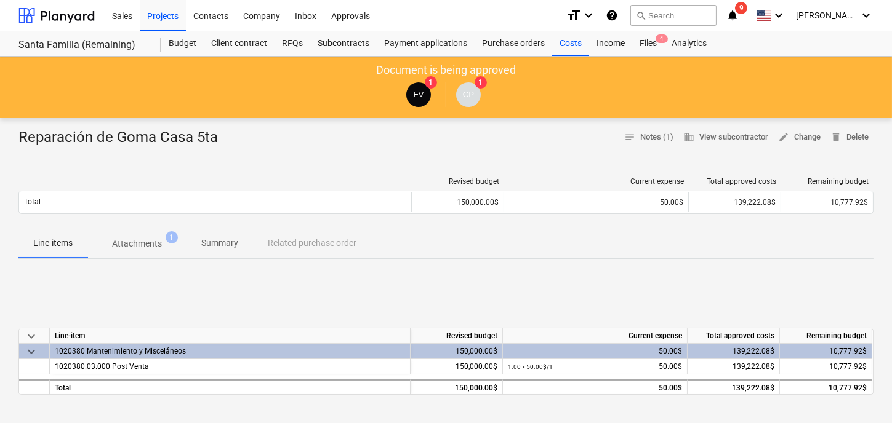
click at [856, 20] on div "Project fetching failed" at bounding box center [719, 13] width 332 height 26
click at [868, 14] on div "Project fetching failed" at bounding box center [719, 13] width 332 height 26
click at [851, 14] on div "Project fetching failed" at bounding box center [719, 13] width 332 height 26
click at [569, 42] on div "Costs" at bounding box center [570, 43] width 37 height 25
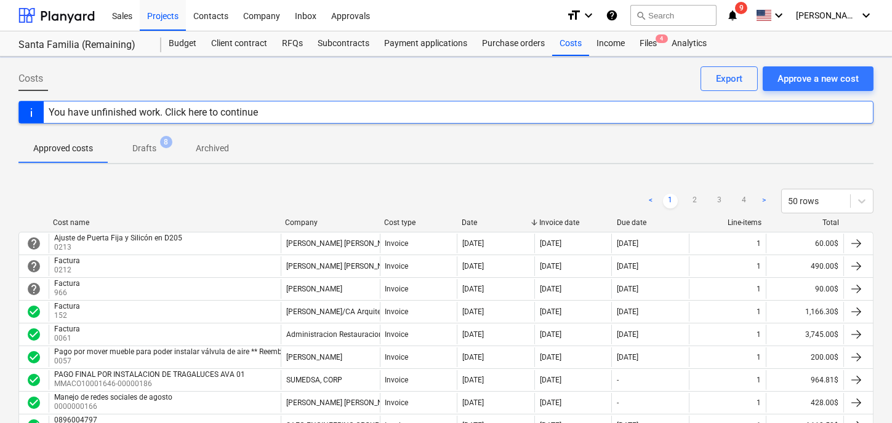
click at [850, 14] on div "Project fetching failed" at bounding box center [719, 13] width 332 height 26
click at [866, 15] on div "Project fetching failed" at bounding box center [719, 13] width 332 height 26
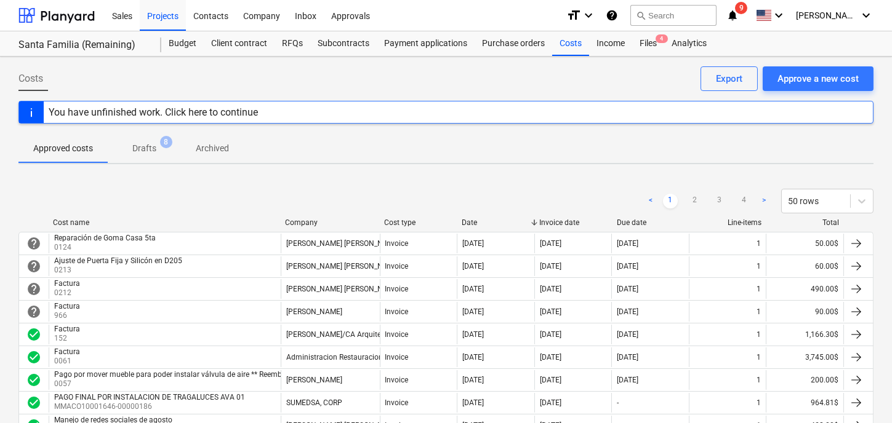
click at [866, 15] on div "Project fetching failed" at bounding box center [719, 13] width 332 height 26
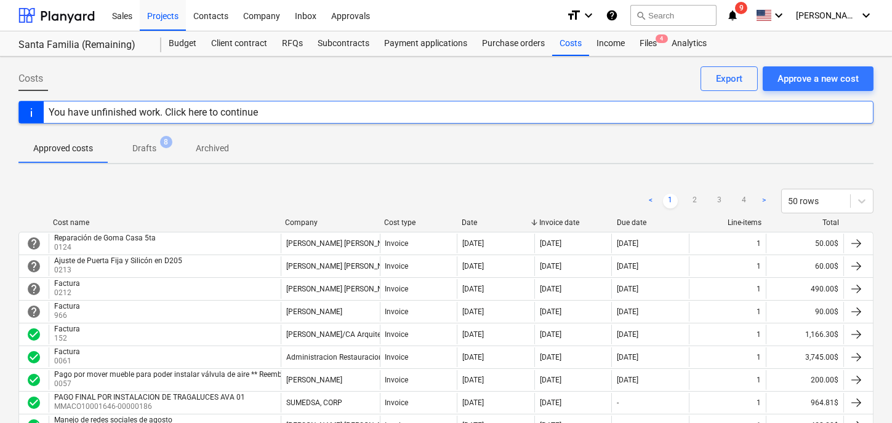
click at [867, 15] on div "Project fetching failed" at bounding box center [719, 13] width 332 height 26
click at [801, 15] on div "Project fetching failed" at bounding box center [719, 13] width 332 height 26
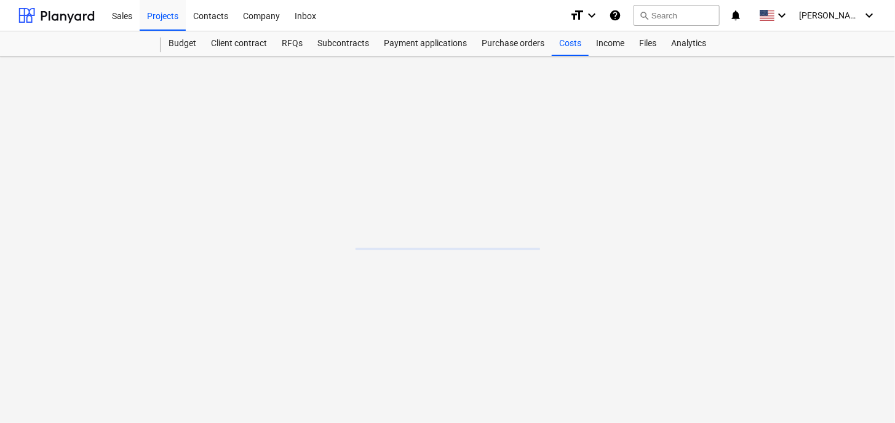
click at [359, 167] on main at bounding box center [447, 240] width 895 height 367
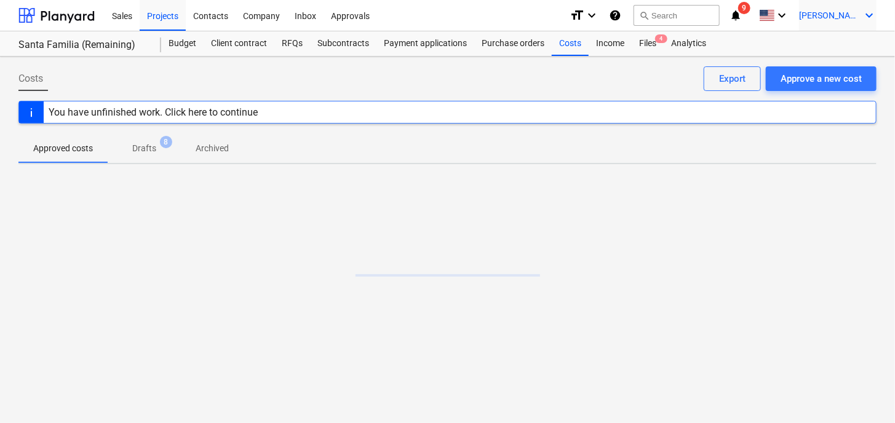
click at [873, 14] on icon "keyboard_arrow_down" at bounding box center [869, 15] width 15 height 15
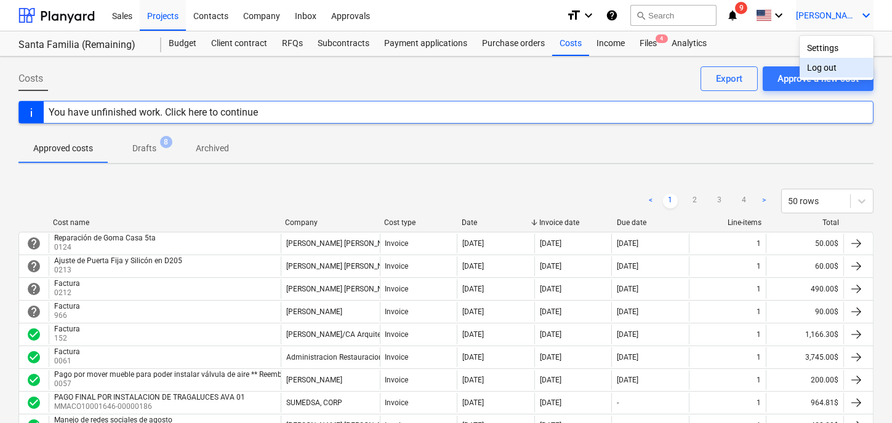
click at [821, 69] on div "Log out" at bounding box center [836, 68] width 74 height 20
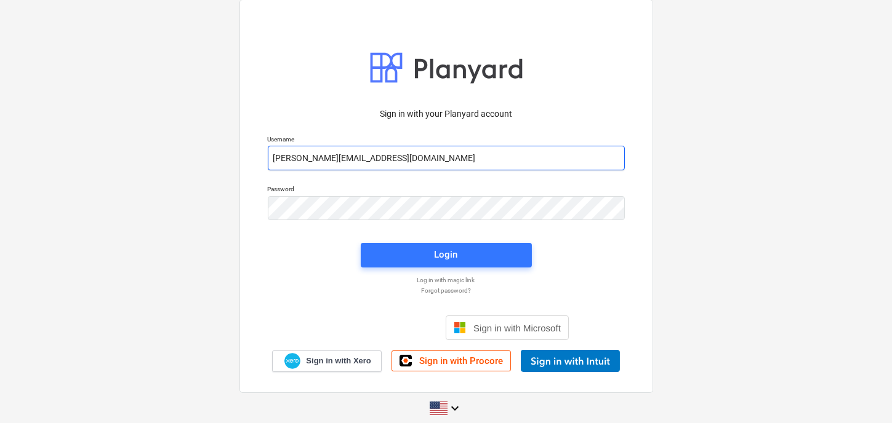
click at [386, 159] on input "fernando+hsd@conservatoriosa.com" at bounding box center [446, 158] width 357 height 25
type input "fernando+l15@conservatoriosa.com"
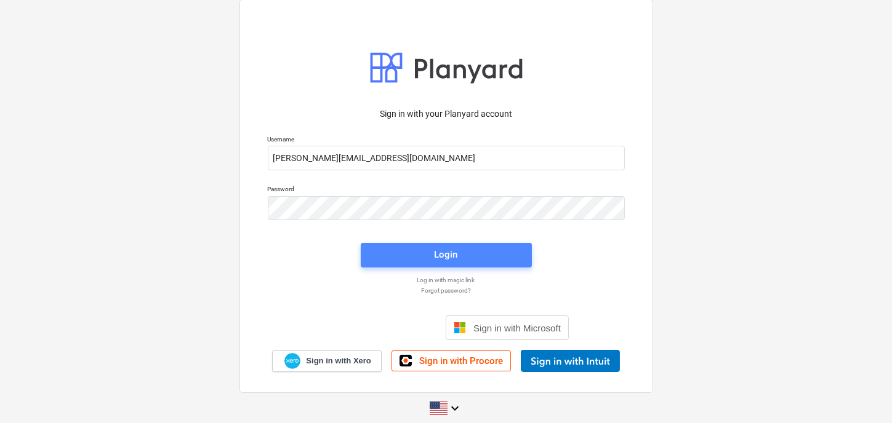
click at [494, 254] on span "Login" at bounding box center [446, 255] width 142 height 16
